Goal: Task Accomplishment & Management: Complete application form

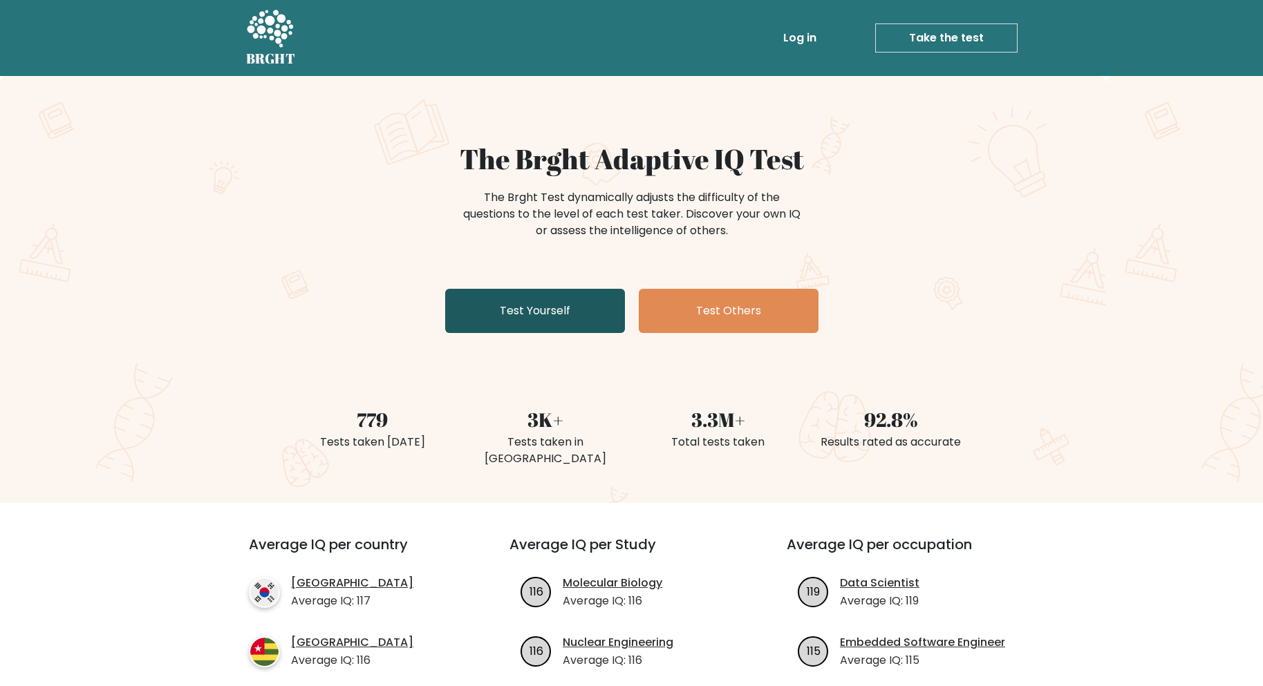
click at [604, 317] on link "Test Yourself" at bounding box center [535, 311] width 180 height 44
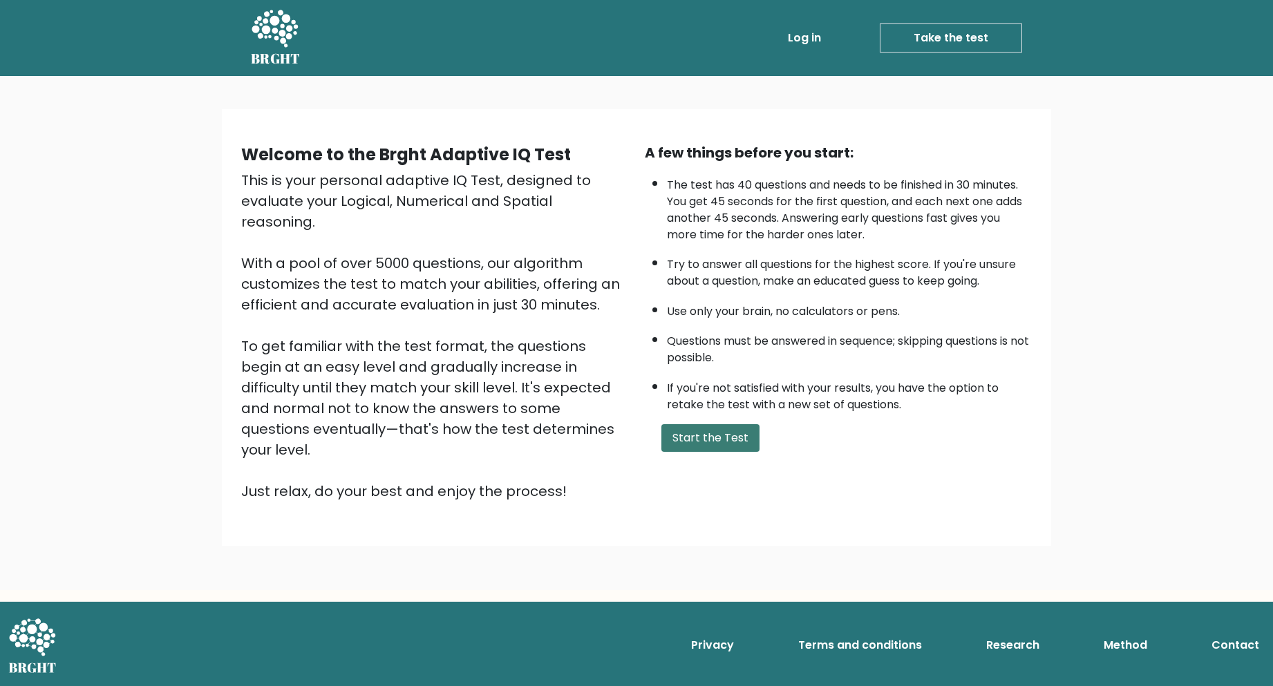
click at [704, 448] on button "Start the Test" at bounding box center [711, 438] width 98 height 28
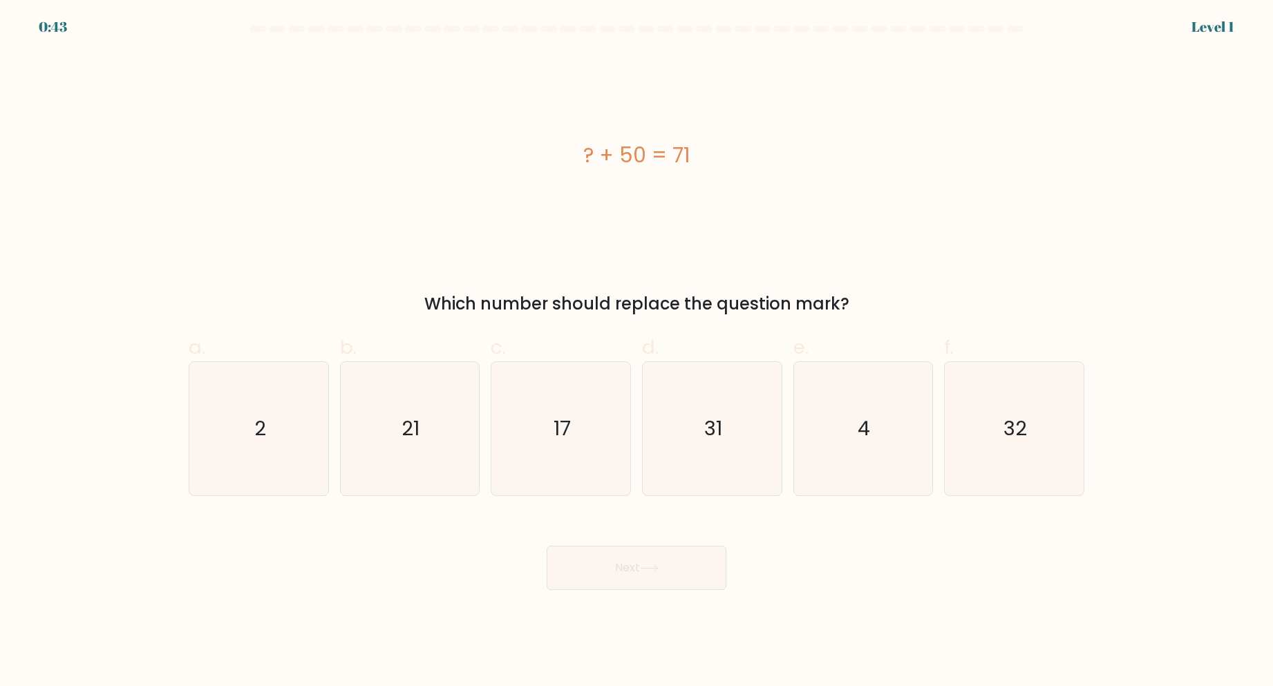
click at [651, 198] on div "? + 50 = 71" at bounding box center [637, 156] width 896 height 206
drag, startPoint x: 388, startPoint y: 455, endPoint x: 393, endPoint y: 461, distance: 8.3
click at [389, 456] on icon "21" at bounding box center [409, 428] width 133 height 133
click at [637, 353] on input "b. 21" at bounding box center [637, 348] width 1 height 9
radio input "true"
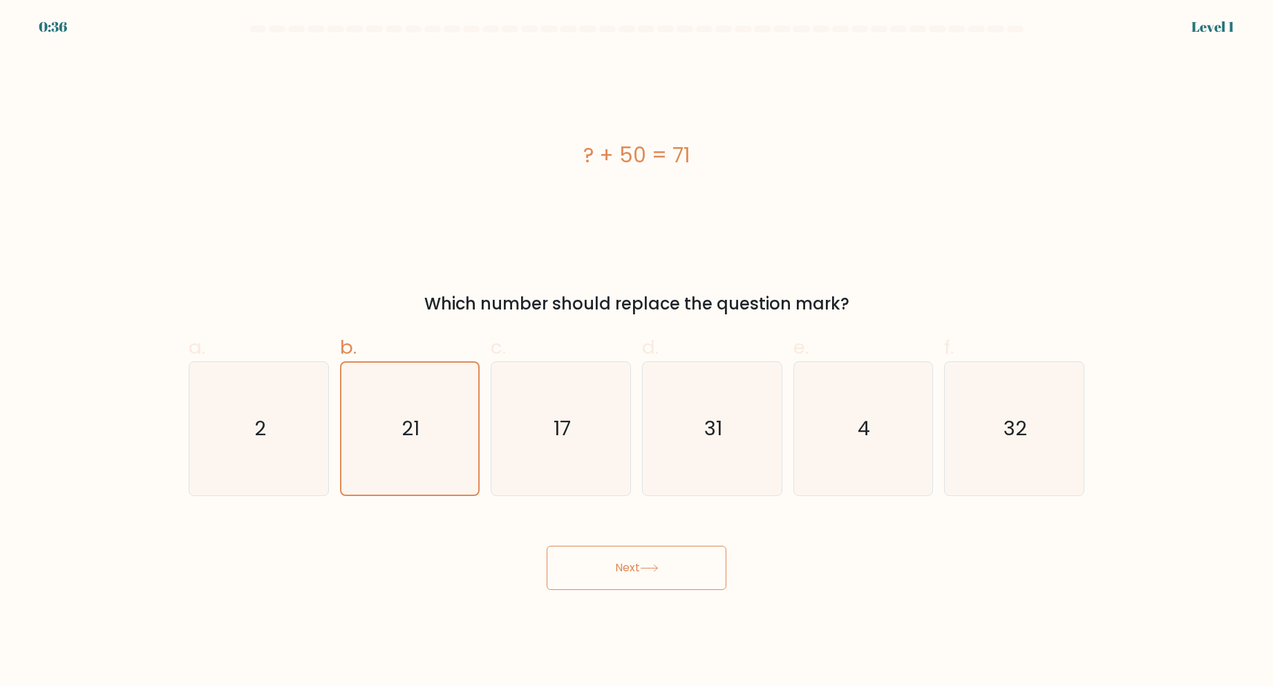
click at [649, 565] on icon at bounding box center [649, 569] width 19 height 8
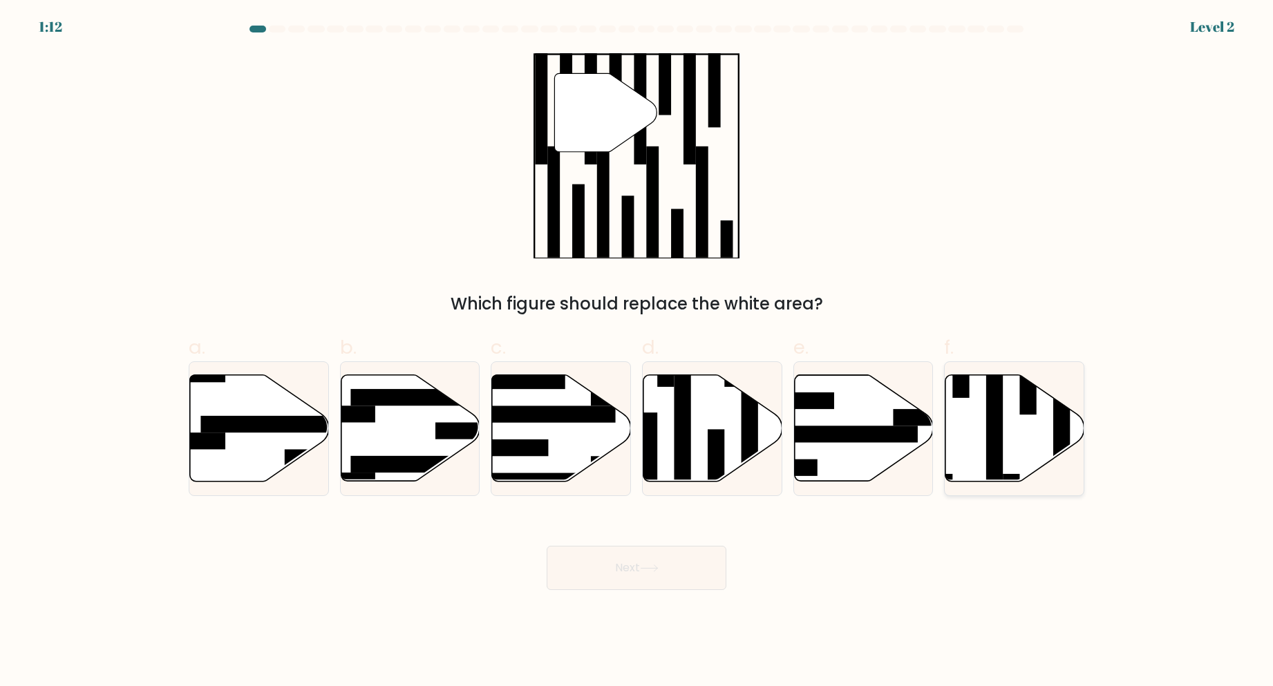
click at [1009, 419] on icon at bounding box center [1015, 428] width 139 height 106
click at [637, 353] on input "f." at bounding box center [637, 348] width 1 height 9
radio input "true"
click at [659, 559] on button "Next" at bounding box center [637, 568] width 180 height 44
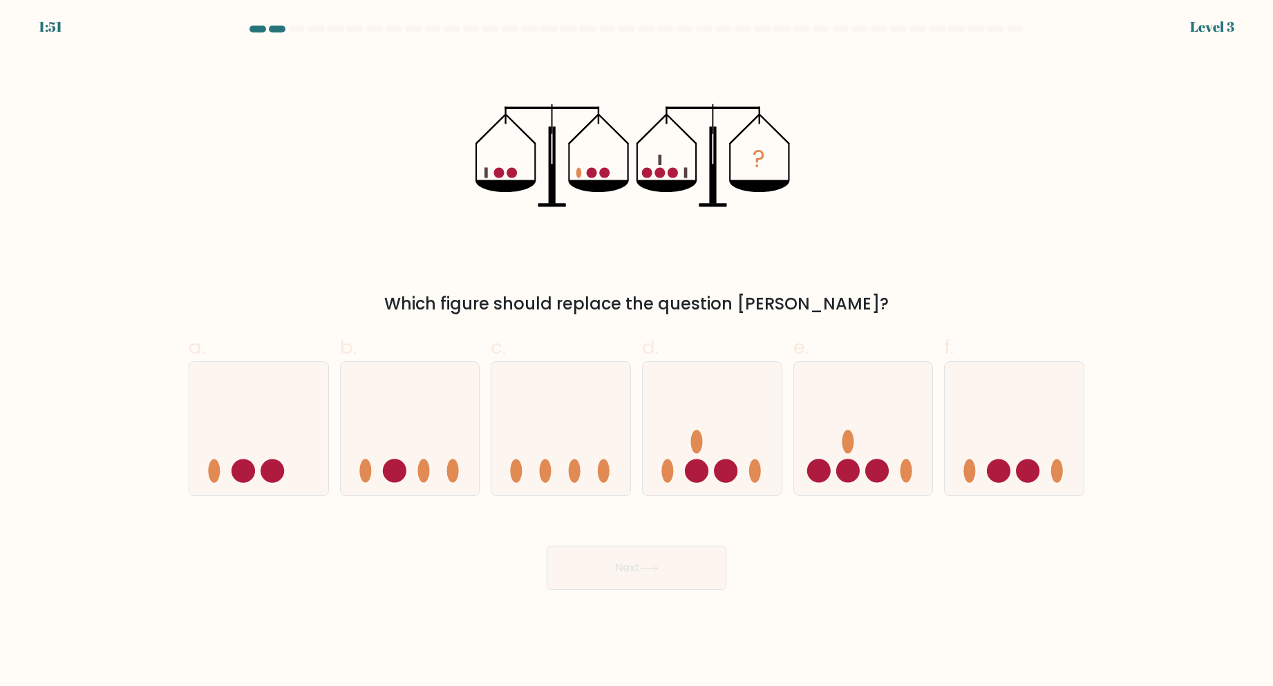
click at [879, 274] on div "? Which figure should replace the question mark?" at bounding box center [636, 185] width 913 height 264
click at [863, 416] on icon at bounding box center [863, 429] width 139 height 115
click at [637, 353] on input "e." at bounding box center [637, 348] width 1 height 9
radio input "true"
click at [673, 565] on button "Next" at bounding box center [637, 568] width 180 height 44
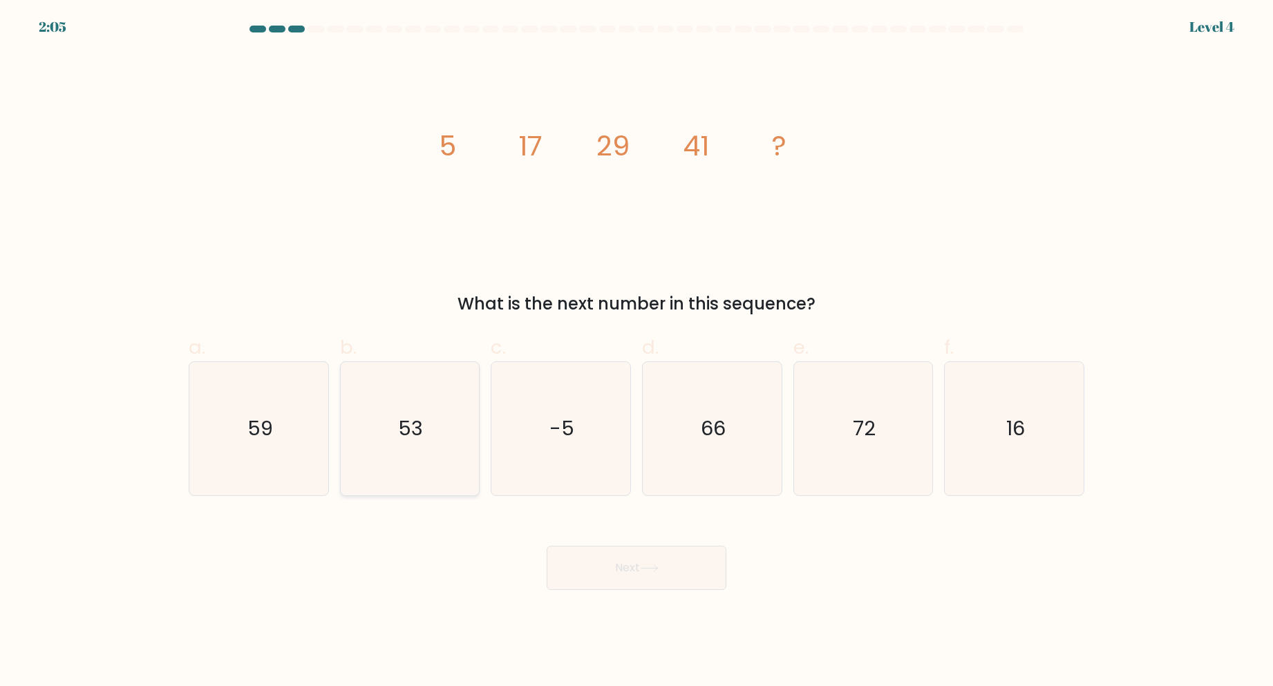
click at [393, 446] on icon "53" at bounding box center [409, 428] width 133 height 133
click at [637, 353] on input "b. 53" at bounding box center [637, 348] width 1 height 9
radio input "true"
click at [641, 572] on button "Next" at bounding box center [637, 568] width 180 height 44
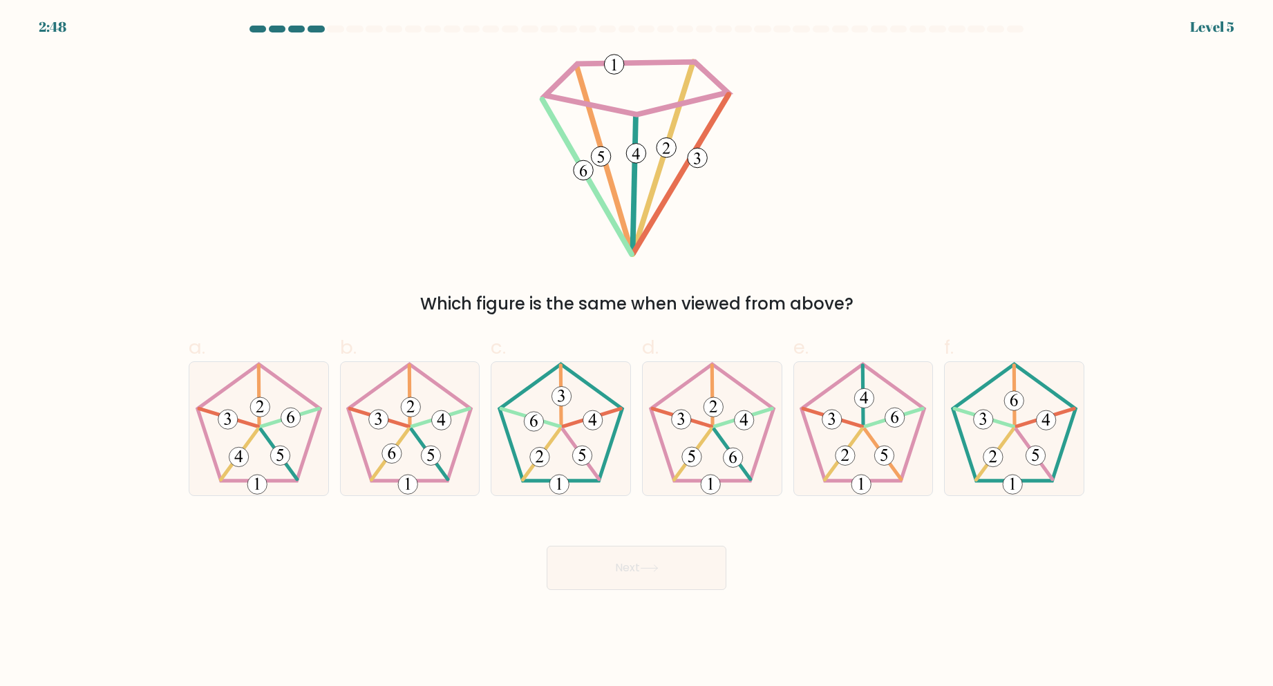
click at [881, 278] on div "Which figure is the same when viewed from above?" at bounding box center [636, 185] width 913 height 264
click at [866, 479] on 765 at bounding box center [861, 484] width 19 height 19
click at [637, 353] on input "e." at bounding box center [637, 348] width 1 height 9
radio input "true"
click at [681, 578] on button "Next" at bounding box center [637, 568] width 180 height 44
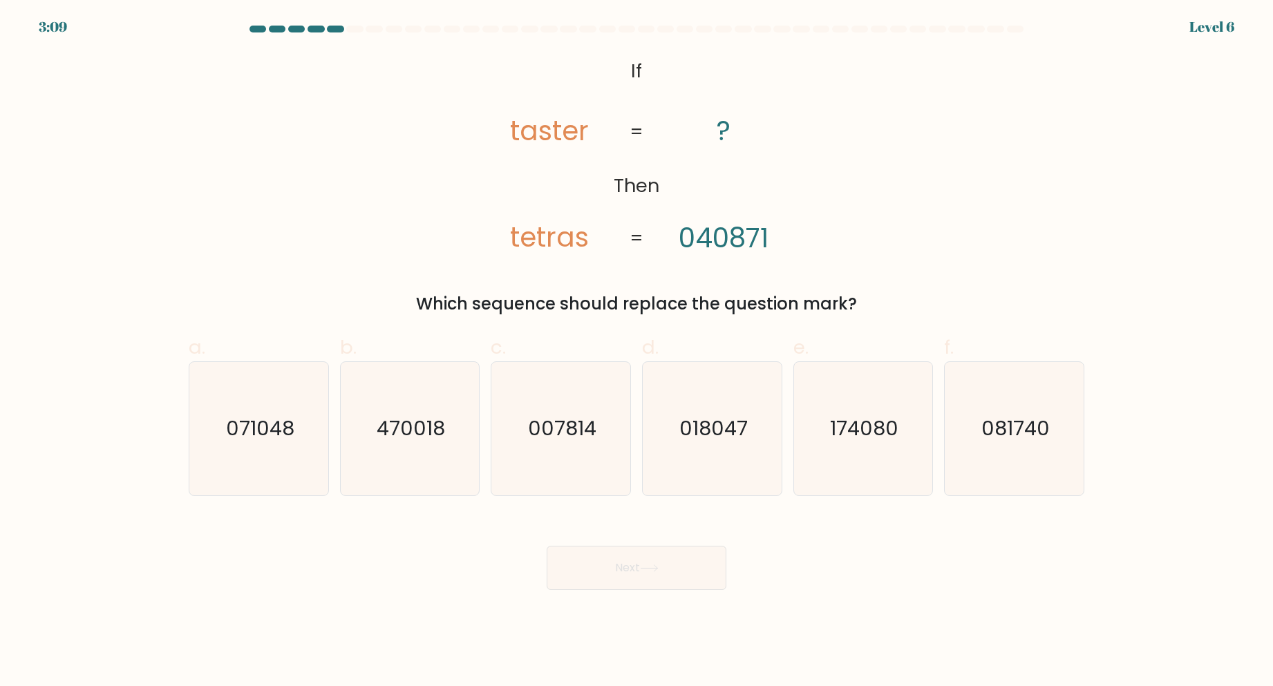
click at [891, 251] on div "@import url('https://fonts.googleapis.com/css?family=Abril+Fatface:400,100,100i…" at bounding box center [636, 185] width 913 height 264
click at [283, 396] on icon "071048" at bounding box center [258, 428] width 133 height 133
click at [637, 353] on input "a. 071048" at bounding box center [637, 348] width 1 height 9
radio input "true"
click at [670, 569] on button "Next" at bounding box center [637, 568] width 180 height 44
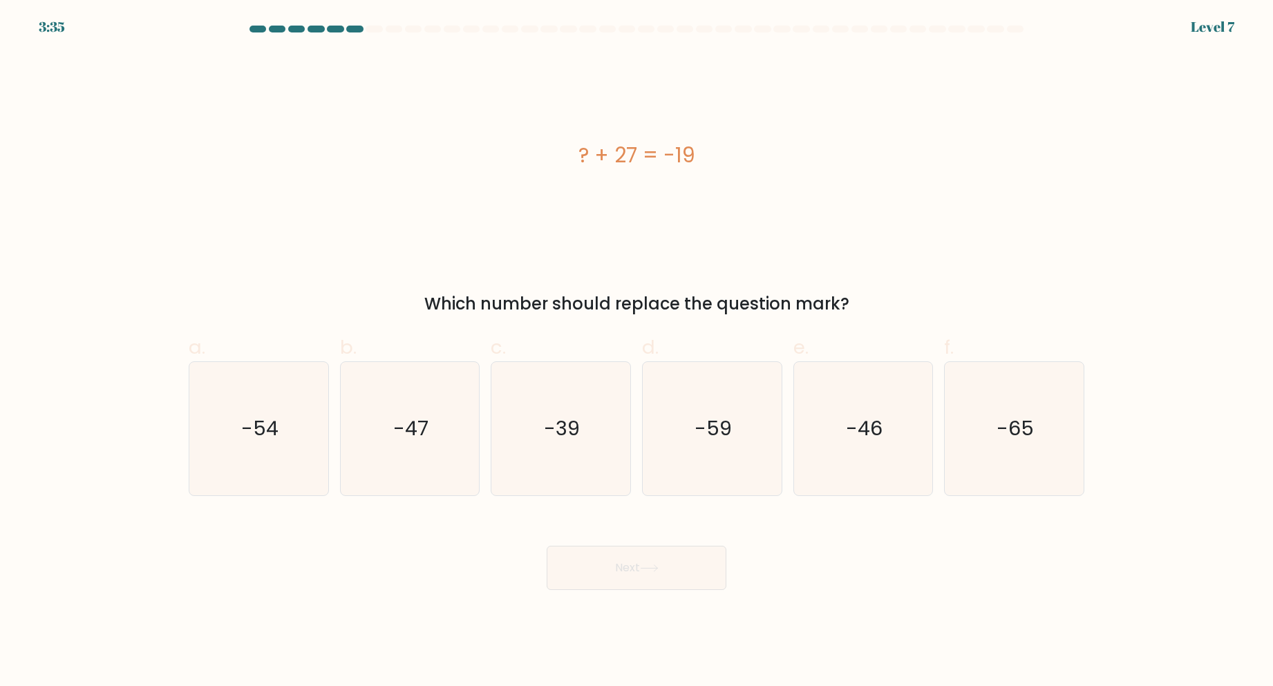
click at [795, 252] on div "? + 27 = -19" at bounding box center [637, 156] width 896 height 206
click at [866, 419] on text "-46" at bounding box center [864, 429] width 37 height 28
click at [637, 353] on input "e. -46" at bounding box center [637, 348] width 1 height 9
radio input "true"
click at [665, 570] on button "Next" at bounding box center [637, 568] width 180 height 44
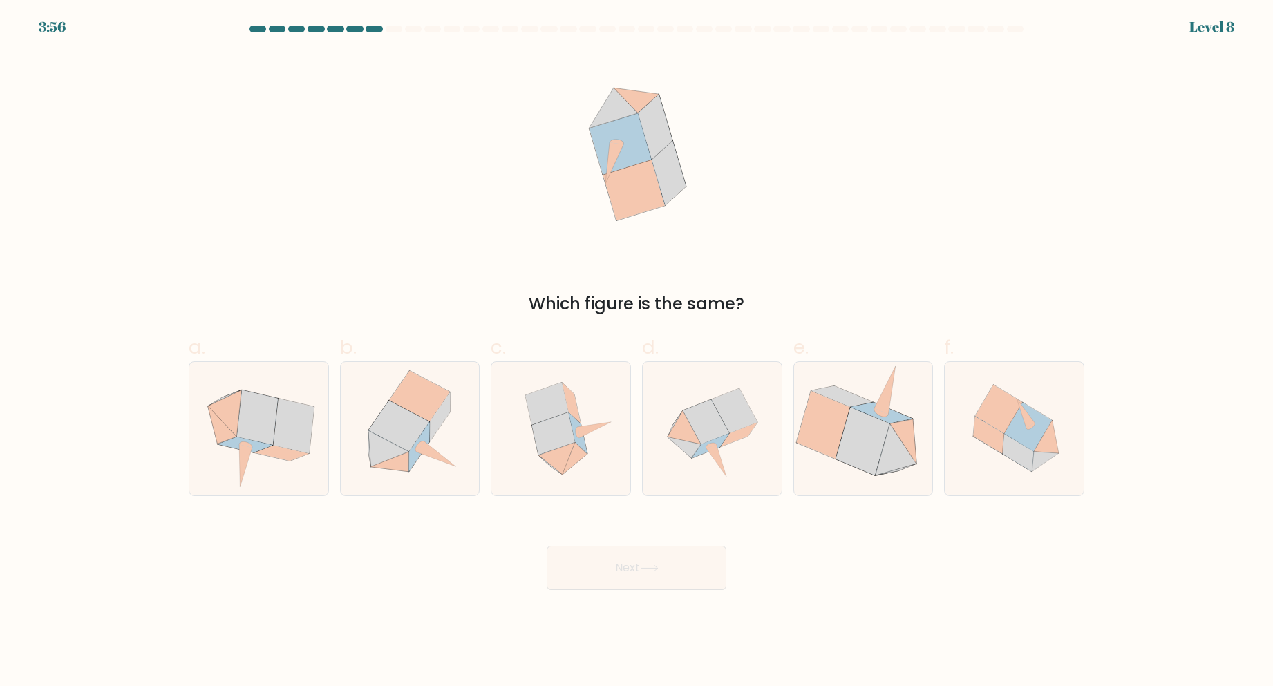
click at [832, 230] on div "Which figure is the same?" at bounding box center [636, 185] width 913 height 264
click at [727, 408] on icon at bounding box center [734, 411] width 46 height 44
click at [637, 353] on input "d." at bounding box center [637, 348] width 1 height 9
radio input "true"
click at [649, 582] on button "Next" at bounding box center [637, 568] width 180 height 44
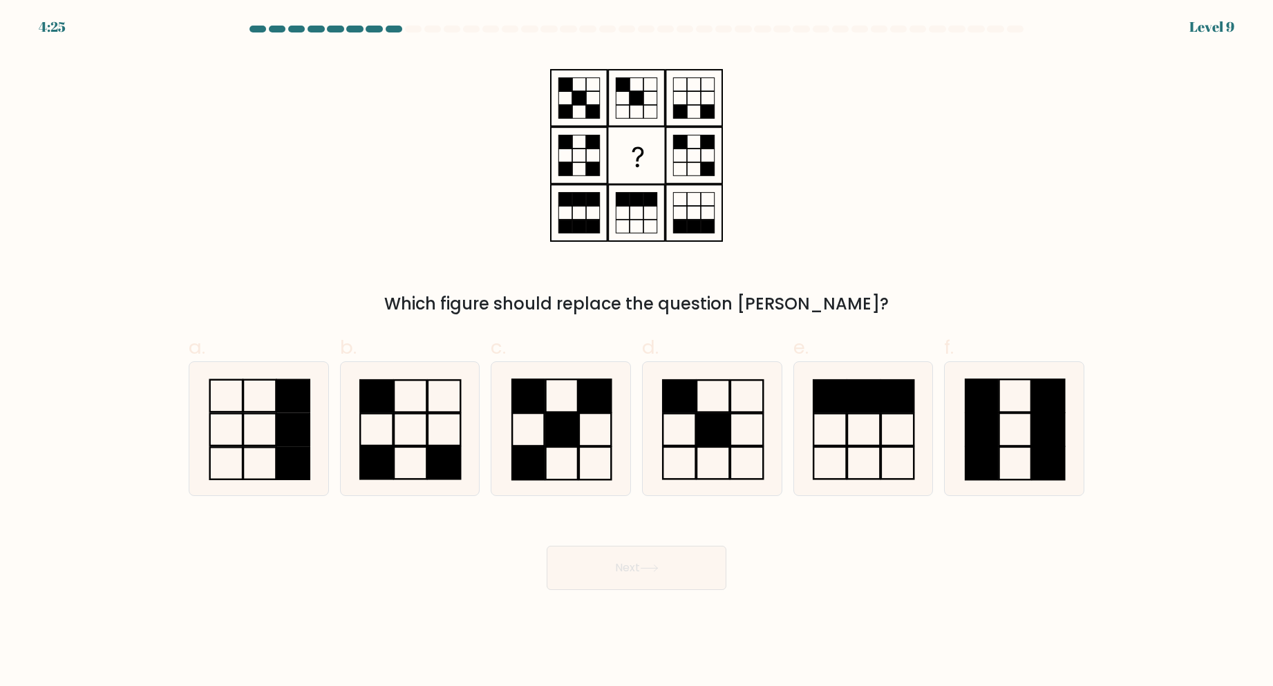
click at [846, 216] on div "Which figure should replace the question mark?" at bounding box center [636, 185] width 913 height 264
click at [536, 274] on div "Which figure should replace the question mark?" at bounding box center [636, 185] width 913 height 264
click at [692, 401] on rect at bounding box center [679, 396] width 32 height 32
click at [637, 353] on input "d." at bounding box center [637, 348] width 1 height 9
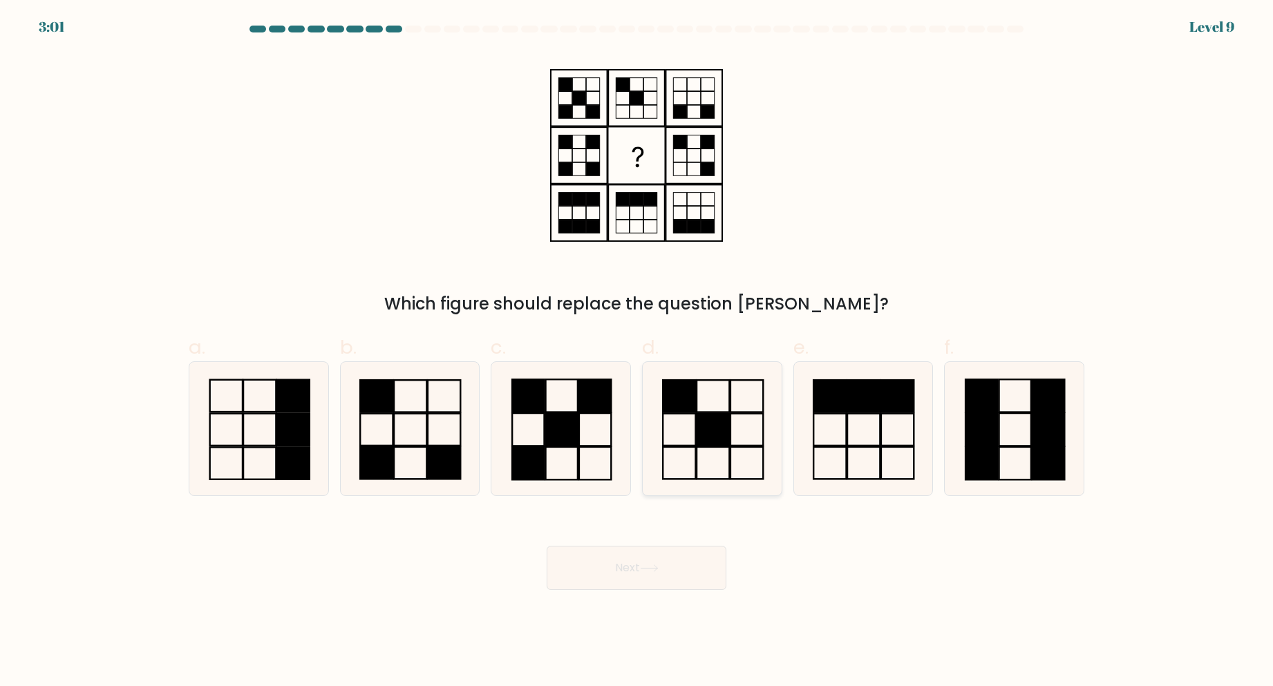
radio input "true"
click at [669, 565] on button "Next" at bounding box center [637, 568] width 180 height 44
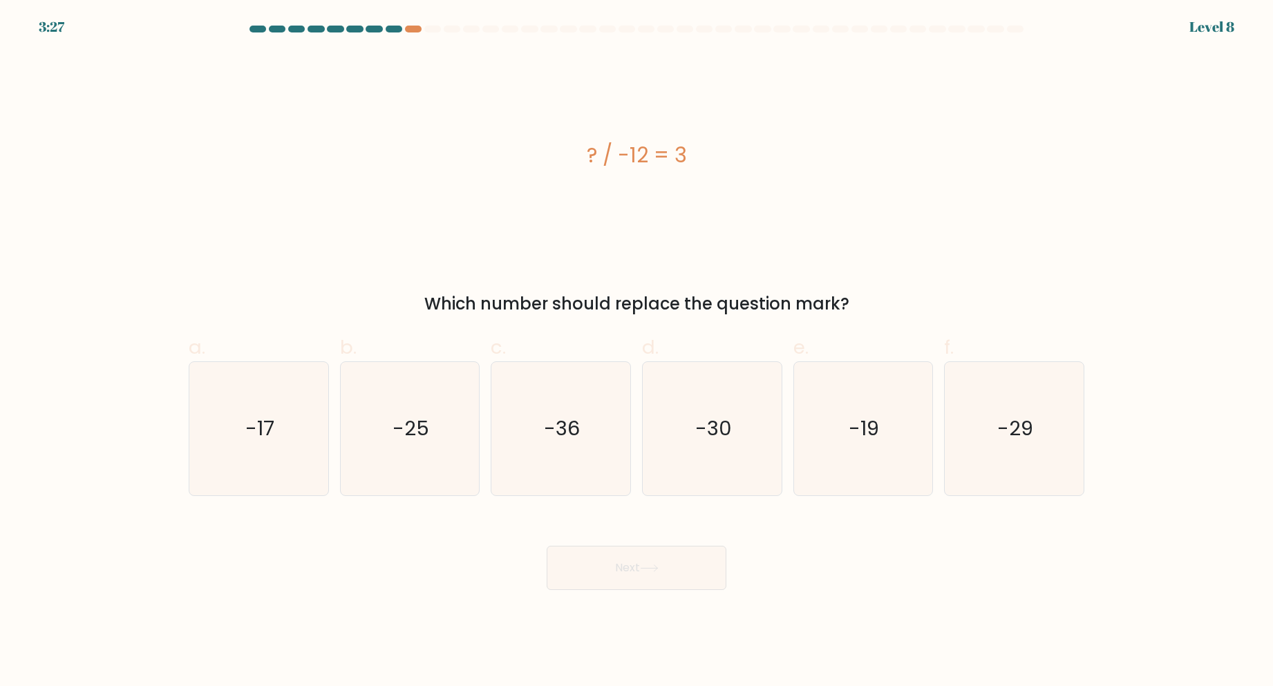
click at [654, 160] on div "? / -12 = 3" at bounding box center [637, 155] width 896 height 31
click at [539, 445] on icon "-36" at bounding box center [560, 428] width 133 height 133
click at [637, 353] on input "c. -36" at bounding box center [637, 348] width 1 height 9
radio input "true"
click at [615, 573] on button "Next" at bounding box center [637, 568] width 180 height 44
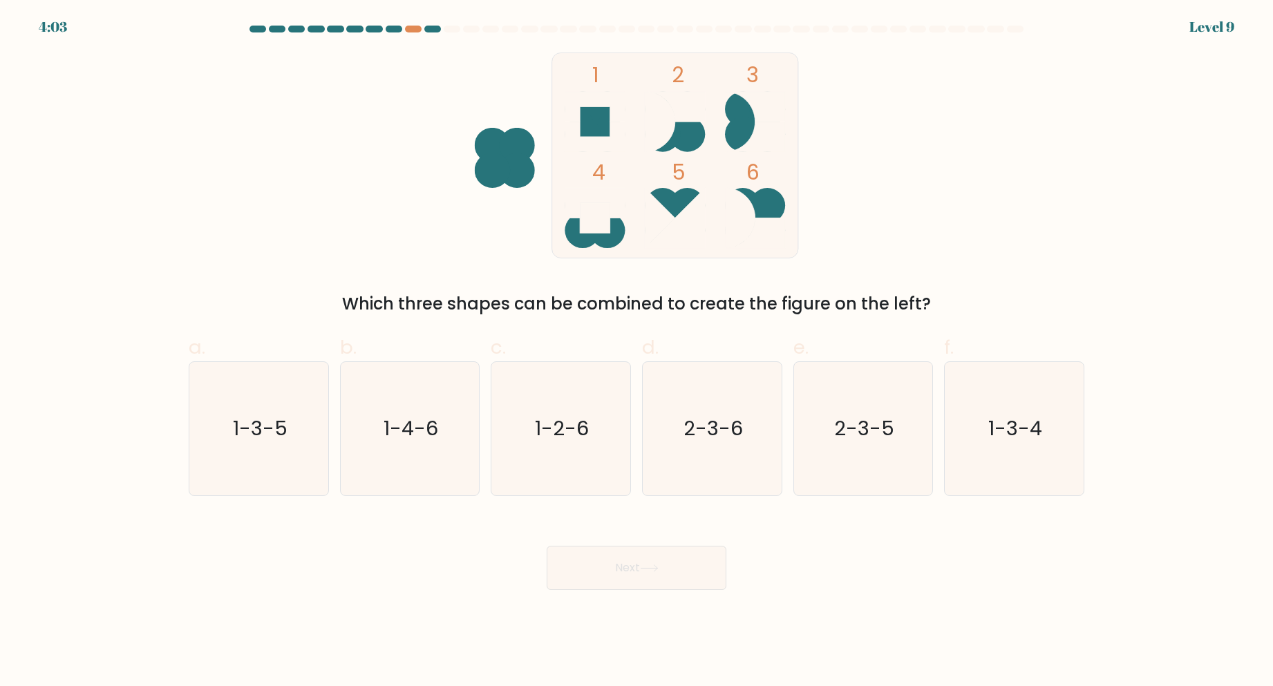
click at [866, 194] on div "1 2 3 4 5 6 Which three shapes can be combined to create the figure on the left?" at bounding box center [636, 185] width 913 height 264
click at [1024, 28] on at bounding box center [636, 29] width 777 height 7
click at [996, 118] on div "1 2 3 4 5 6 Which three shapes can be combined to create the figure on the left?" at bounding box center [636, 185] width 913 height 264
click at [743, 462] on icon "2-3-6" at bounding box center [712, 428] width 133 height 133
click at [637, 353] on input "d. 2-3-6" at bounding box center [637, 348] width 1 height 9
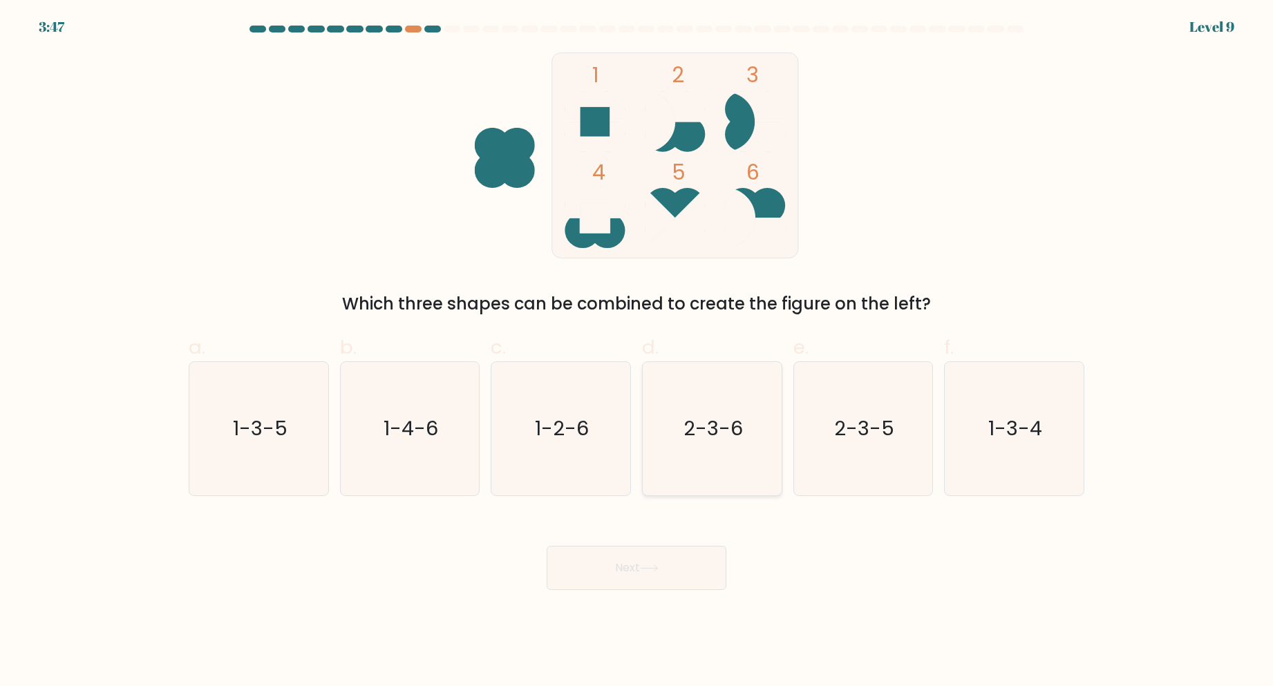
radio input "true"
click at [659, 570] on icon at bounding box center [649, 569] width 19 height 8
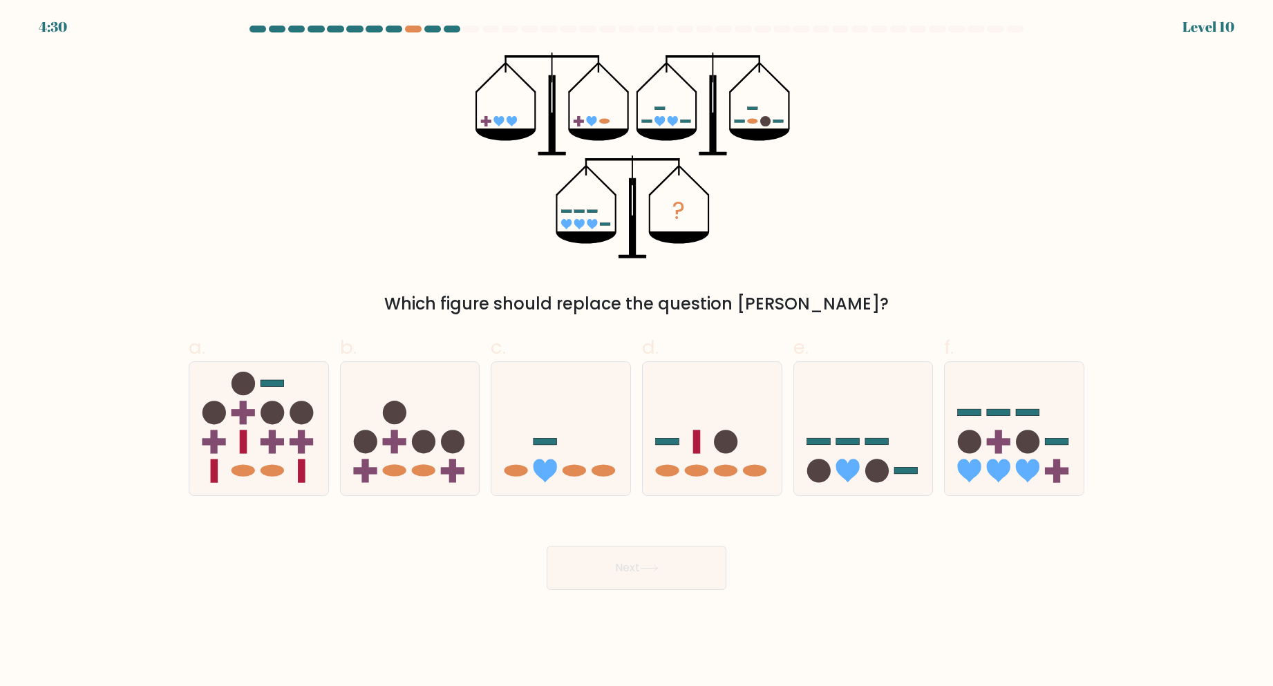
click at [823, 212] on div "? Which figure should replace the question mark?" at bounding box center [636, 185] width 913 height 264
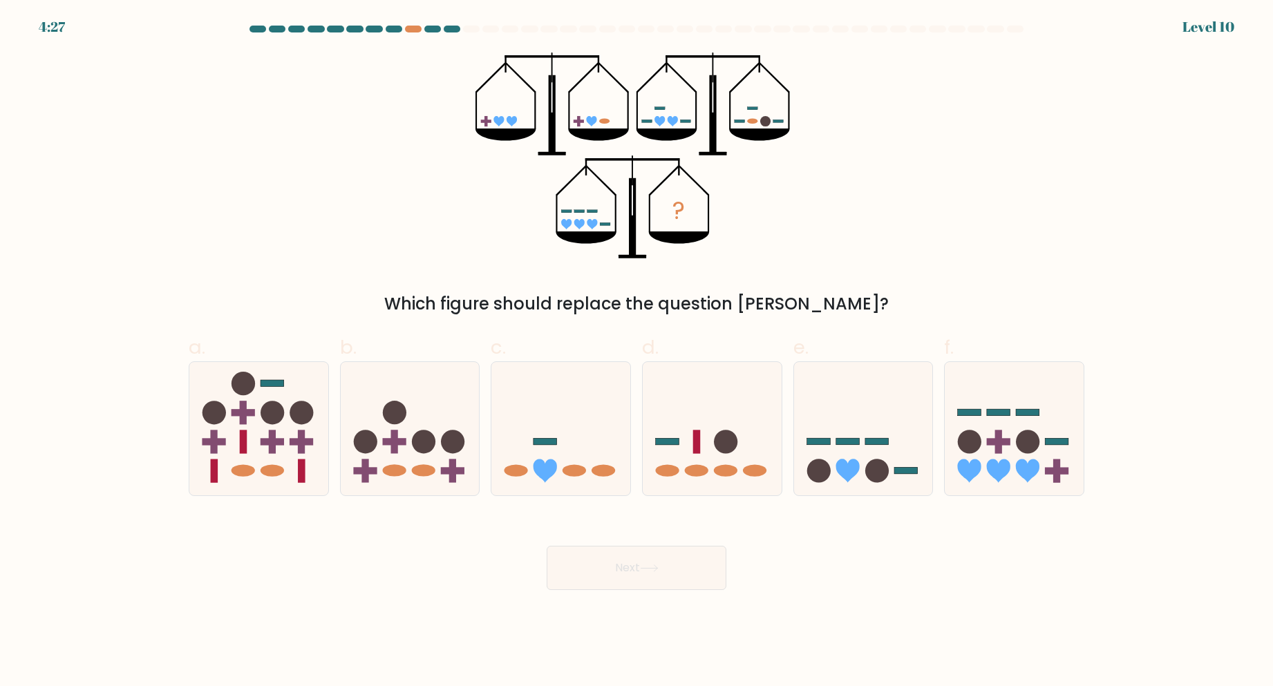
click at [823, 212] on div "? Which figure should replace the question mark?" at bounding box center [636, 185] width 913 height 264
click at [817, 443] on rect at bounding box center [819, 441] width 24 height 7
click at [637, 353] on input "e." at bounding box center [637, 348] width 1 height 9
radio input "true"
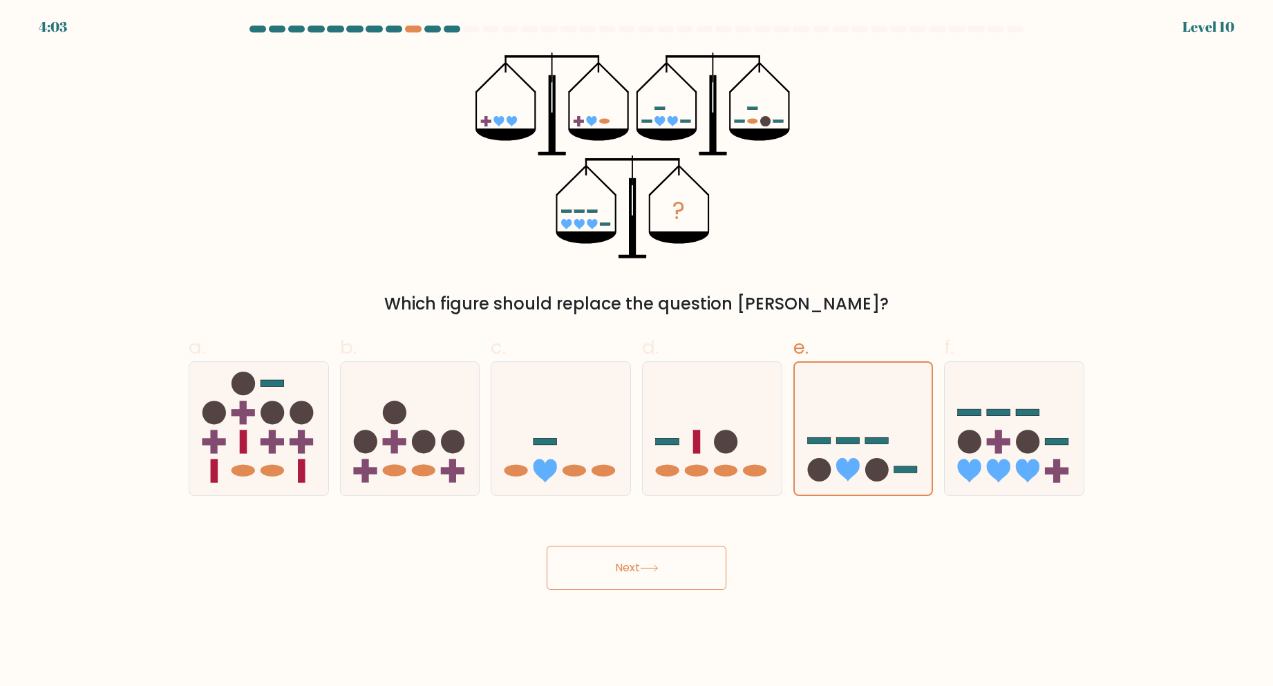
click at [665, 564] on button "Next" at bounding box center [637, 568] width 180 height 44
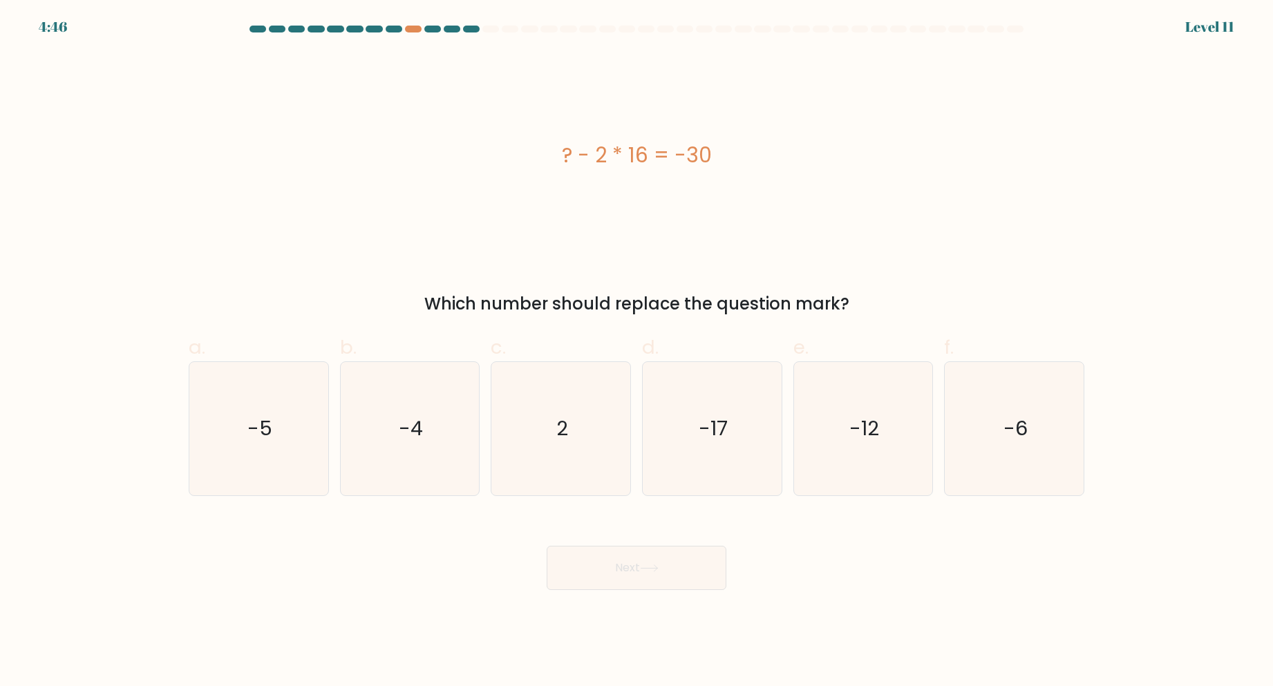
click at [805, 244] on div "? - 2 * 16 = -30" at bounding box center [637, 156] width 896 height 206
click at [618, 446] on icon "2" at bounding box center [560, 428] width 133 height 133
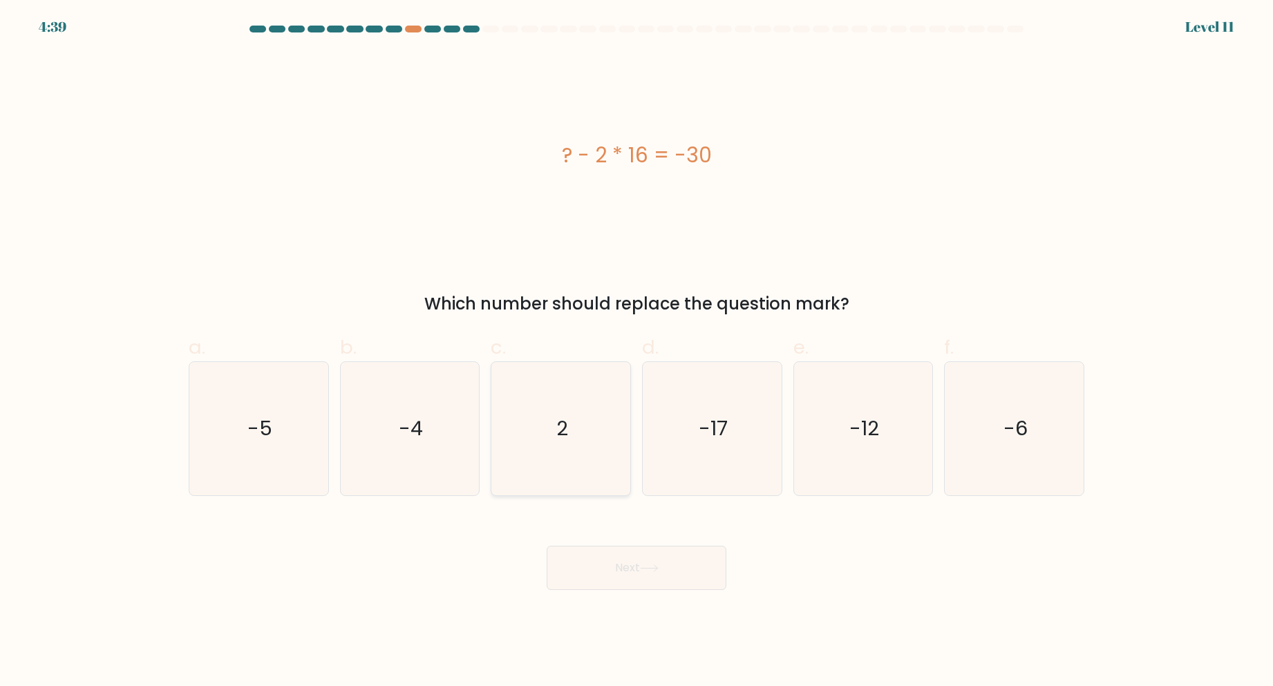
click at [637, 353] on input "c. 2" at bounding box center [637, 348] width 1 height 9
radio input "true"
click at [621, 561] on button "Next" at bounding box center [637, 568] width 180 height 44
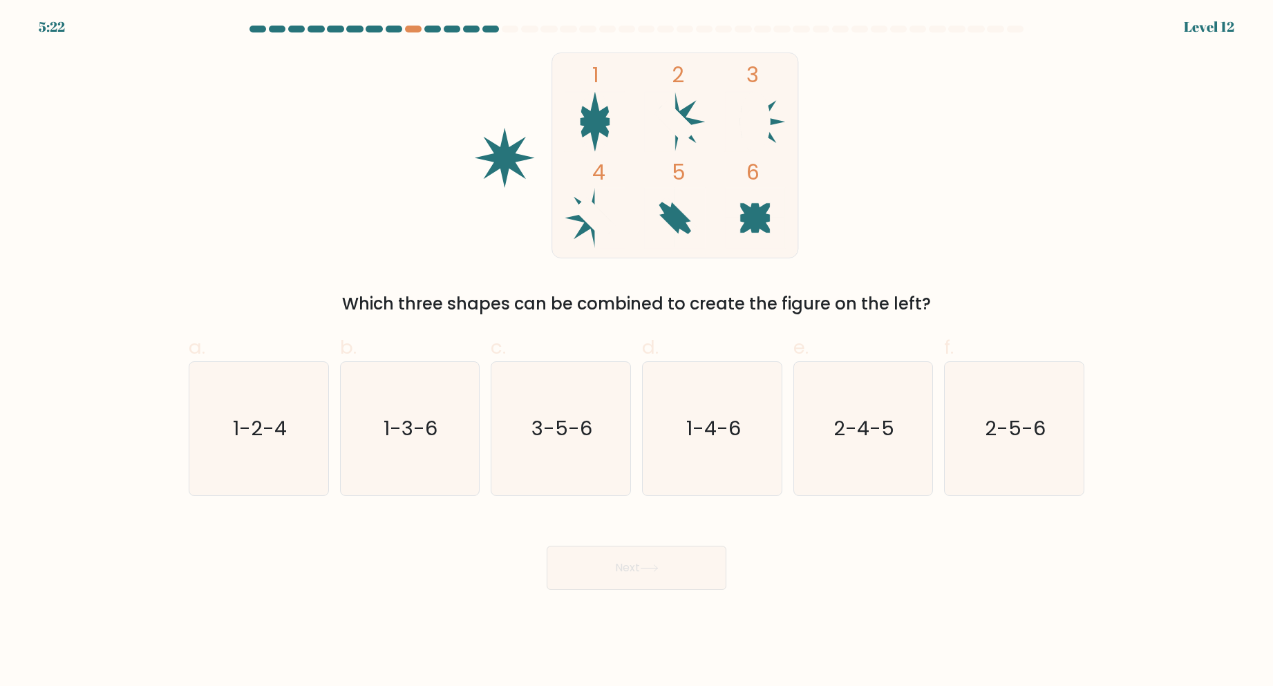
click at [864, 251] on div "1 2 3 4 5 6 Which three shapes can be combined to create the figure on the left?" at bounding box center [636, 185] width 913 height 264
